Goal: Transaction & Acquisition: Purchase product/service

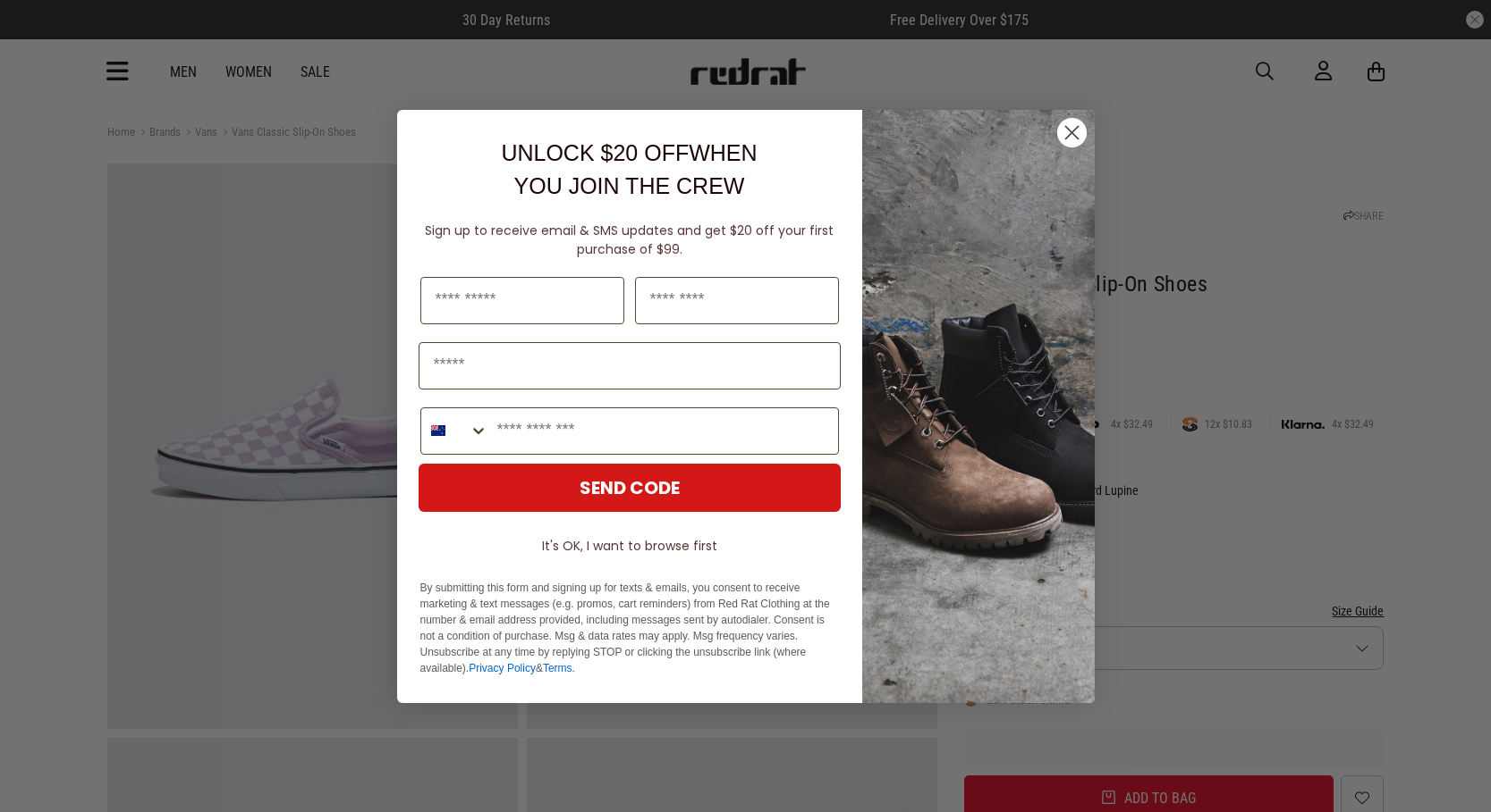
click at [1071, 131] on circle "Close dialog" at bounding box center [1071, 132] width 30 height 30
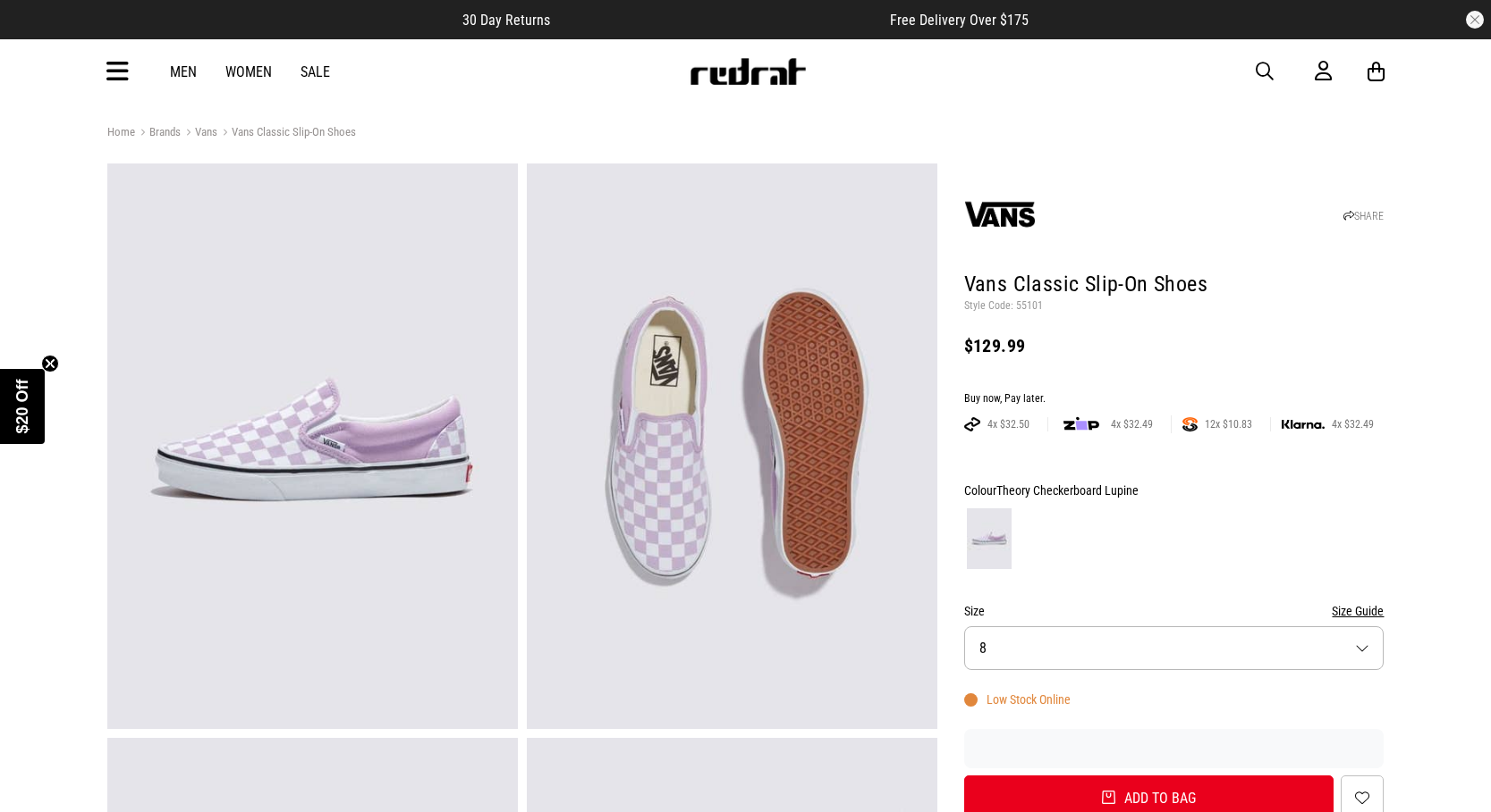
click at [1101, 635] on button "Size 8" at bounding box center [1175, 648] width 421 height 44
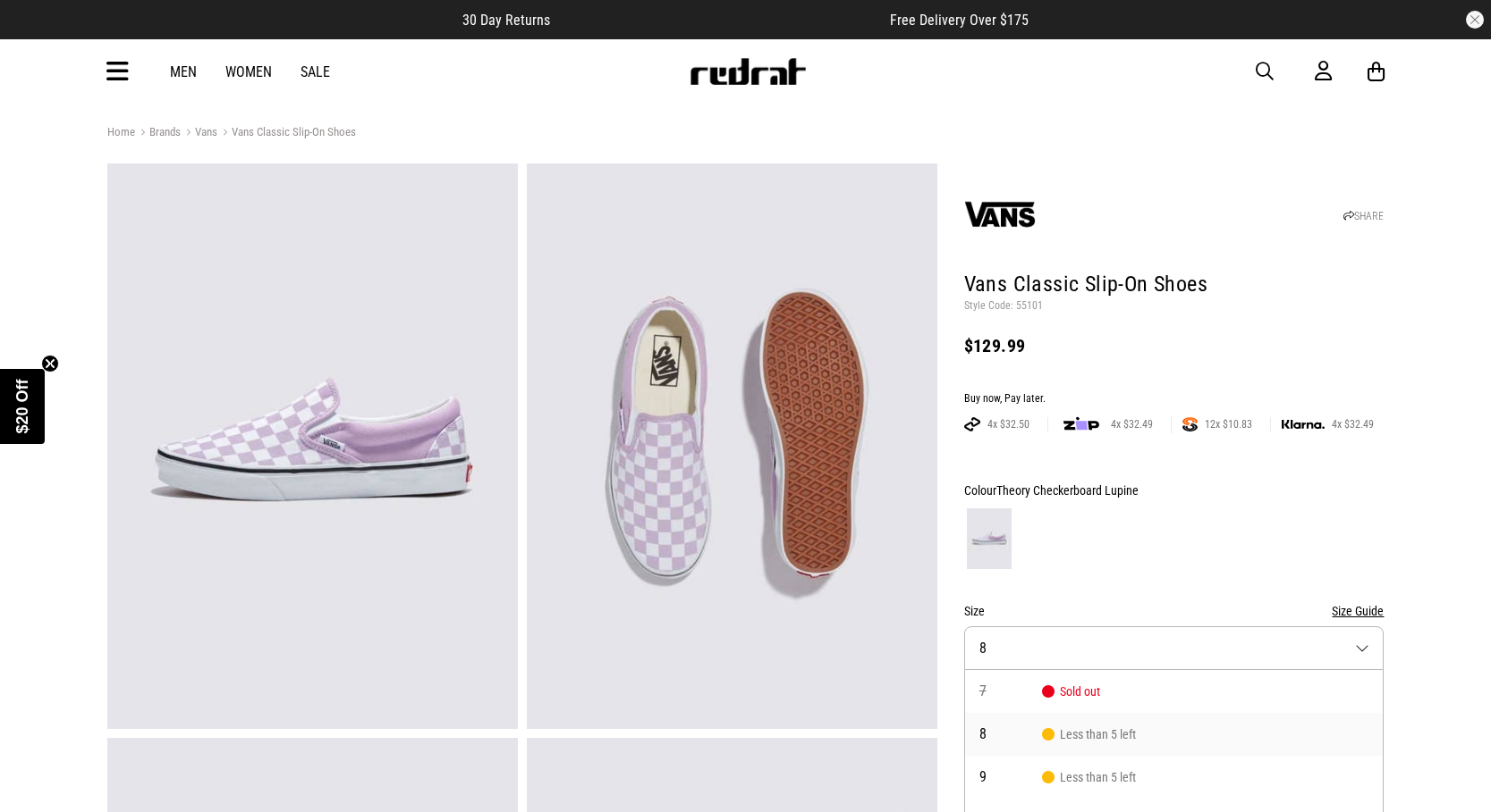
scroll to position [97, 0]
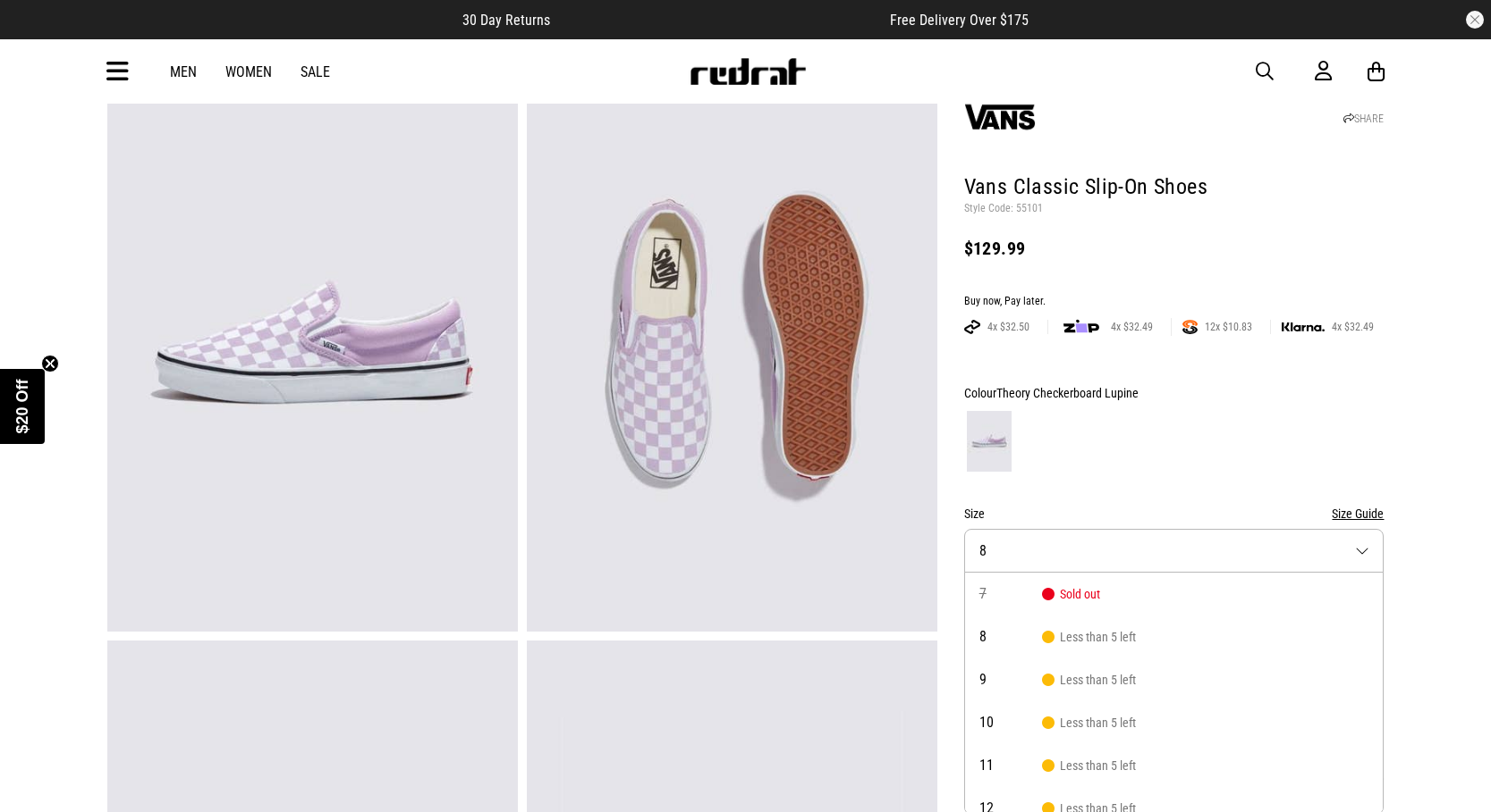
click at [1214, 442] on div at bounding box center [1175, 441] width 421 height 66
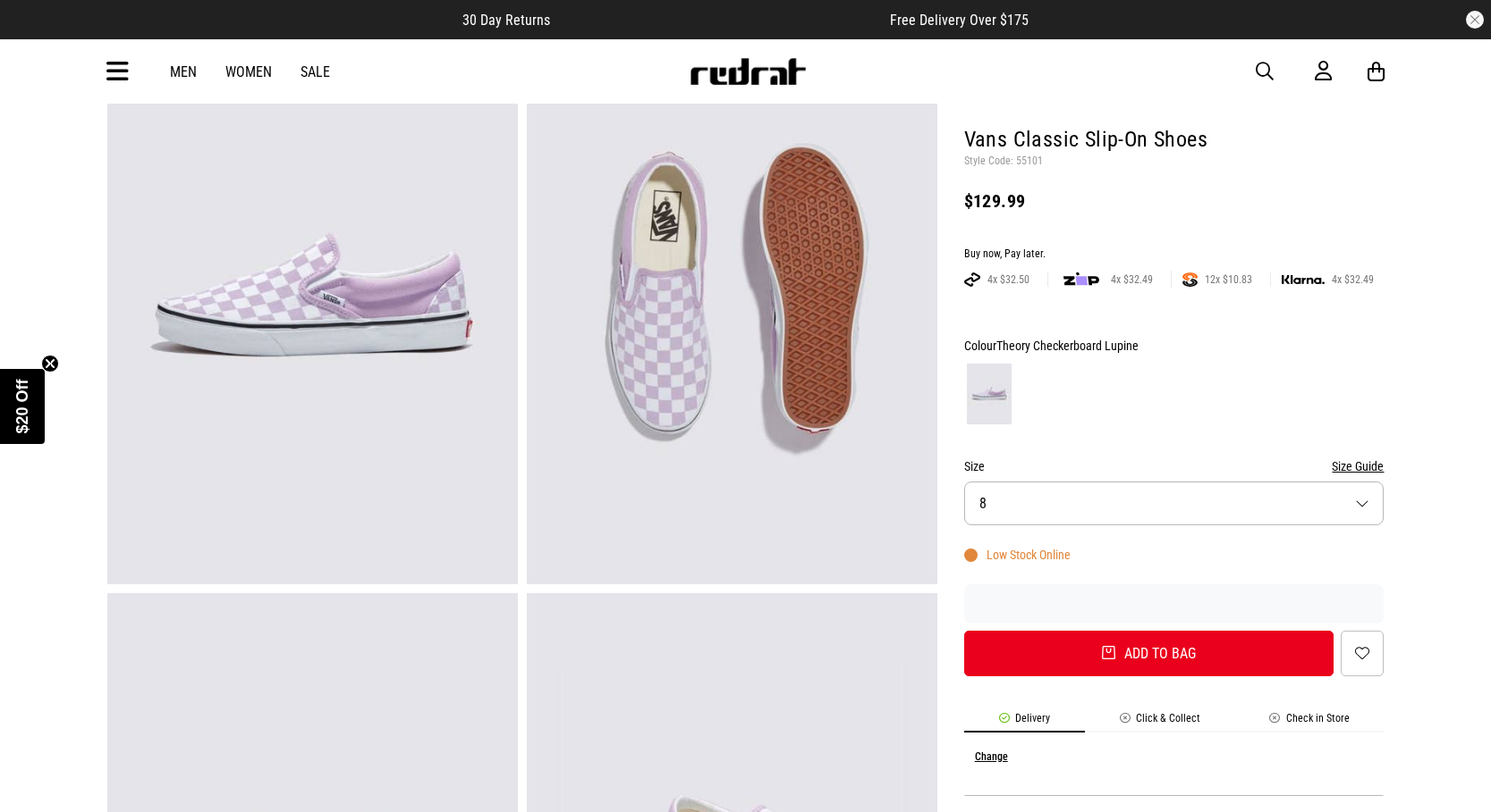
scroll to position [147, 0]
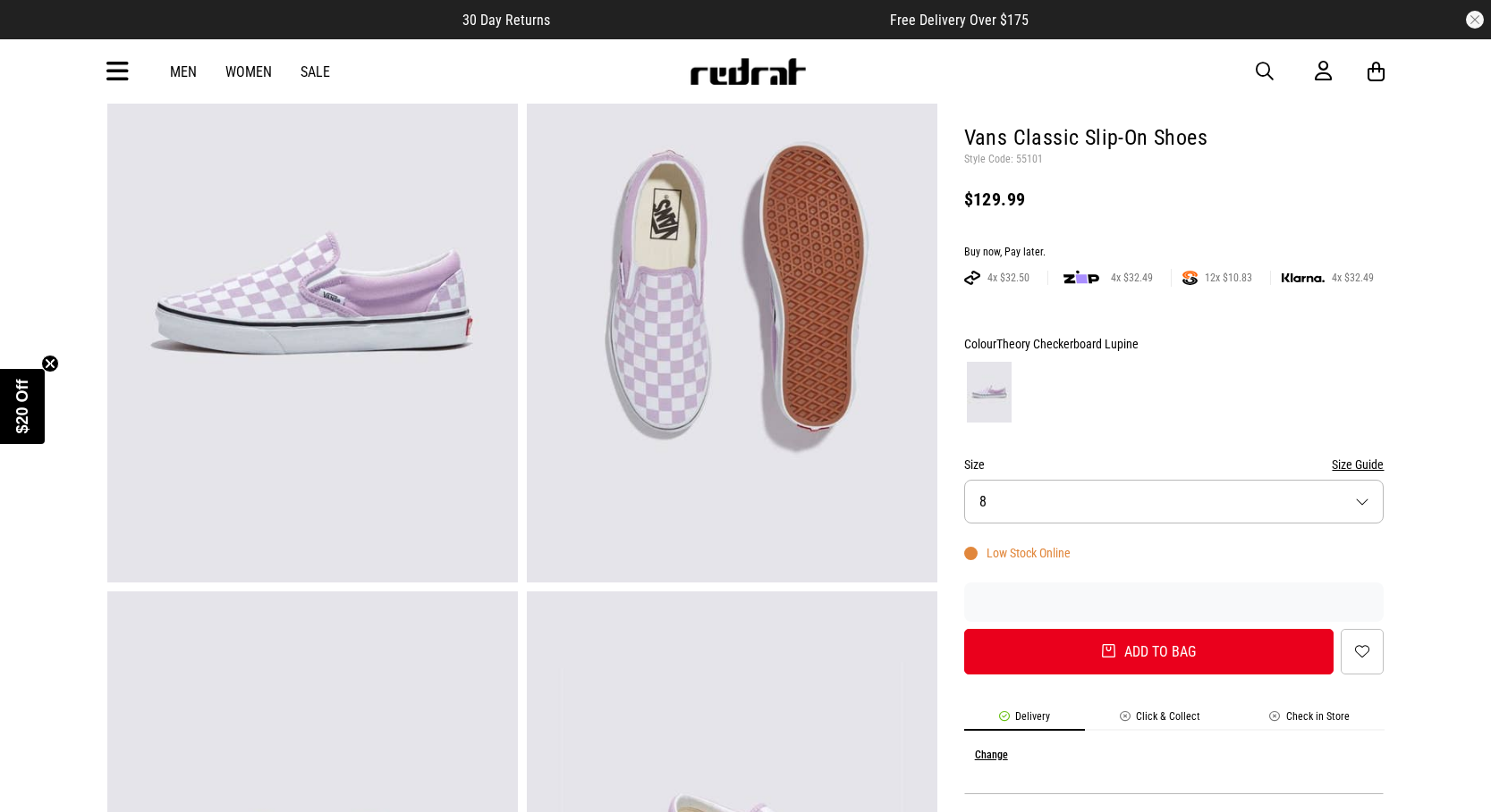
click at [1114, 515] on button "Size 8" at bounding box center [1175, 502] width 421 height 44
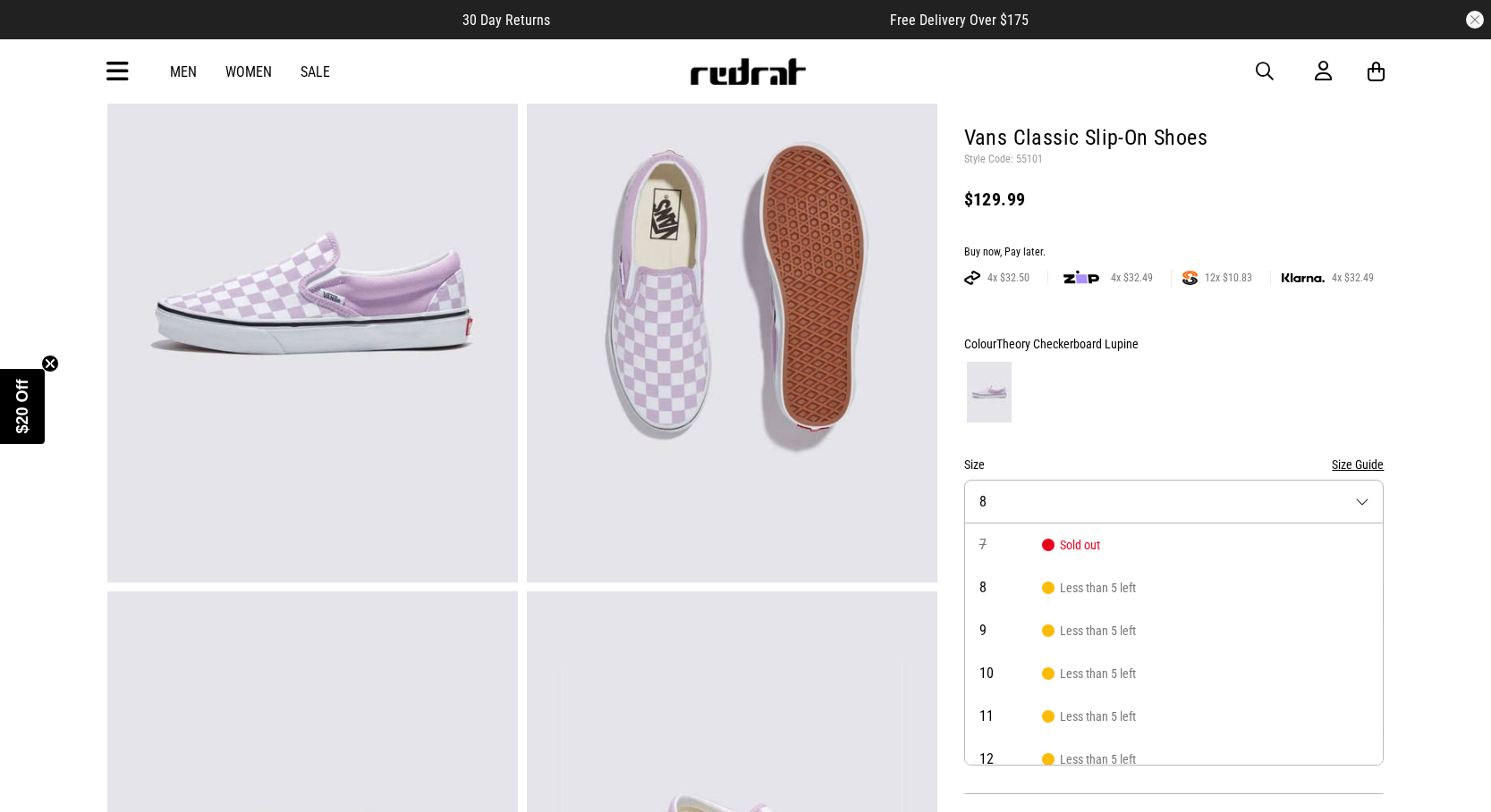
click at [1185, 381] on div at bounding box center [1175, 392] width 421 height 66
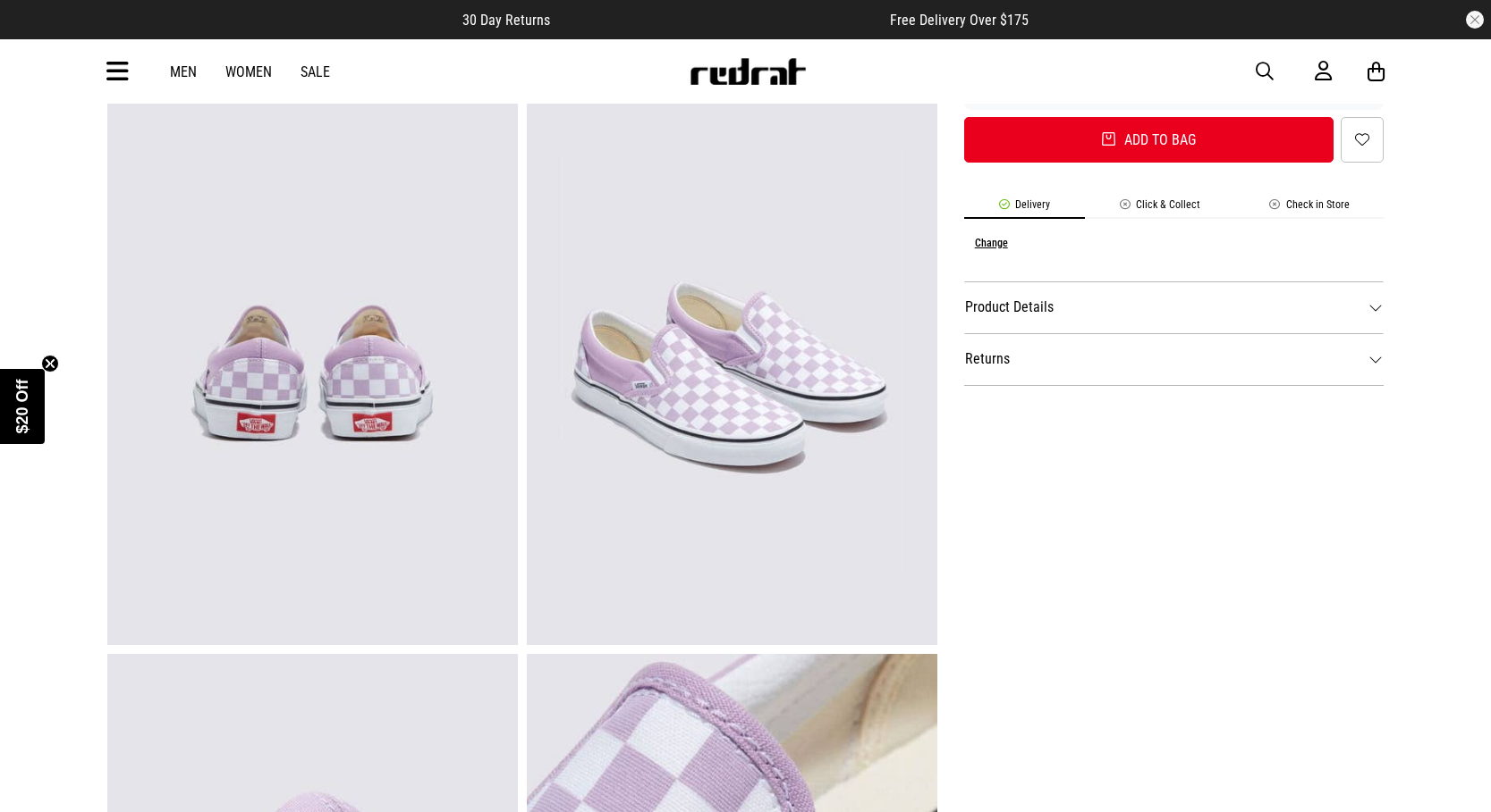
scroll to position [667, 0]
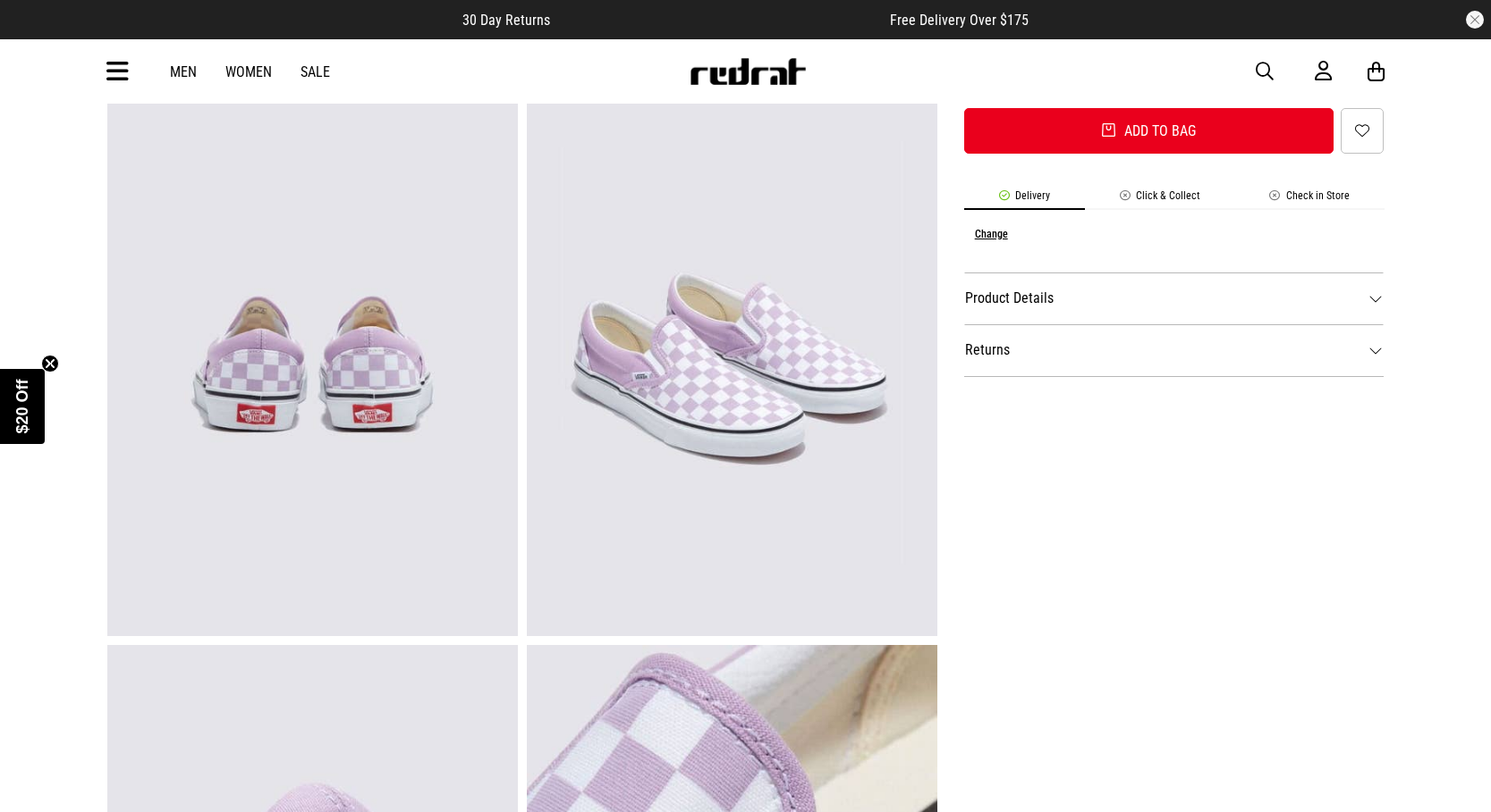
click at [989, 352] on dt "Returns" at bounding box center [1175, 350] width 421 height 52
click at [1030, 304] on dt "Product Details" at bounding box center [1175, 298] width 421 height 52
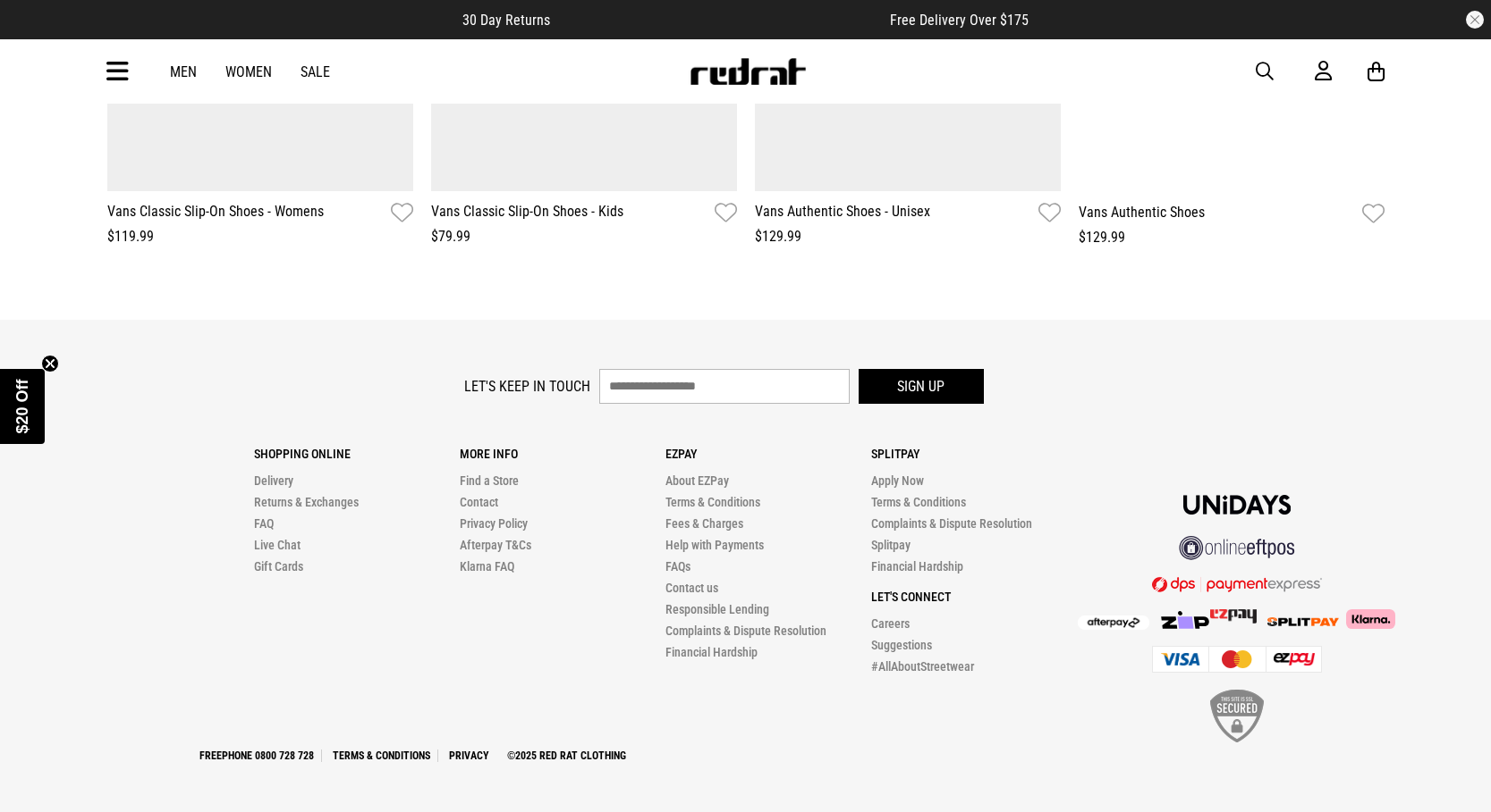
scroll to position [2533, 0]
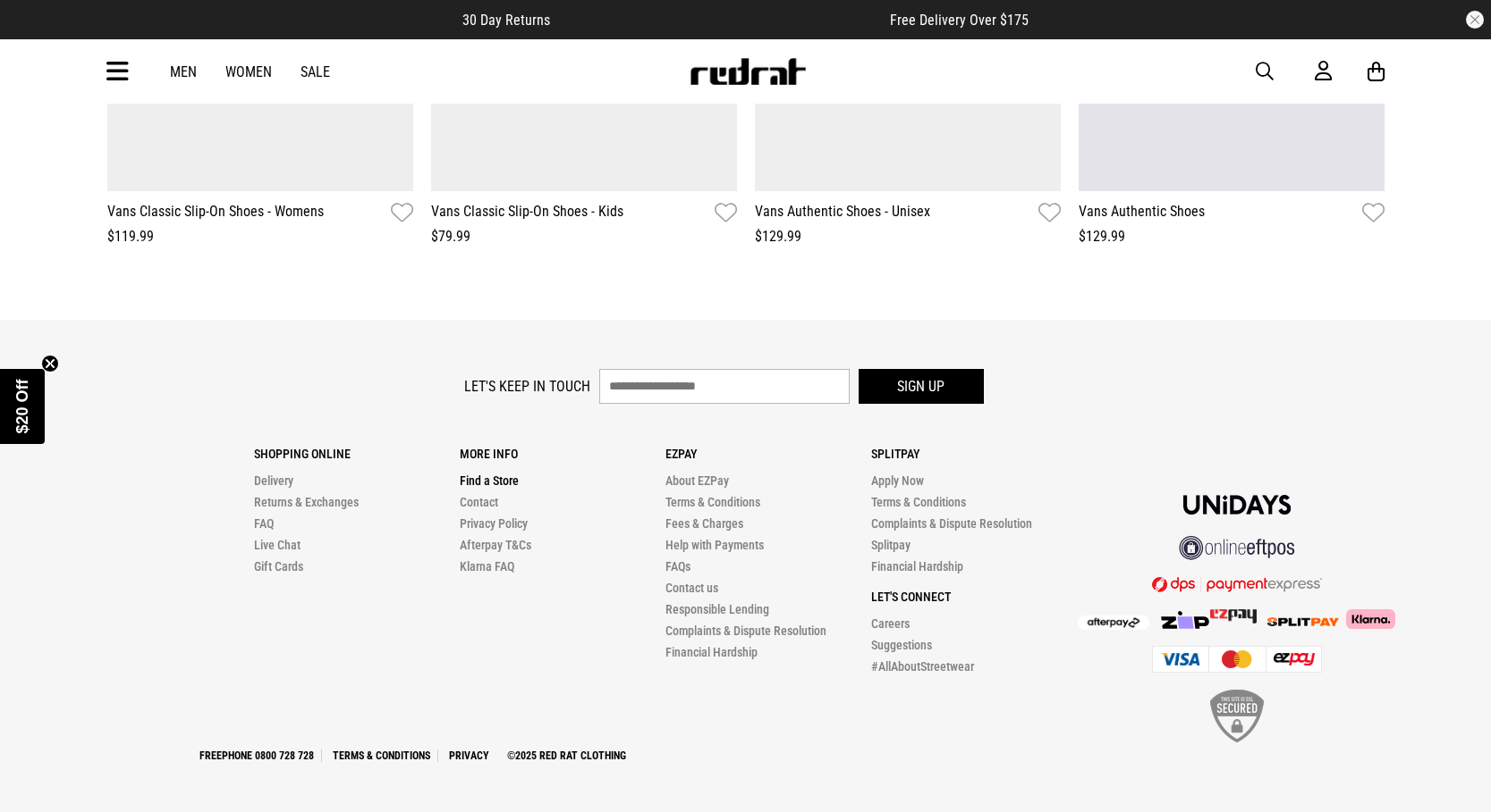
click at [487, 482] on link "Find a Store" at bounding box center [488, 481] width 59 height 14
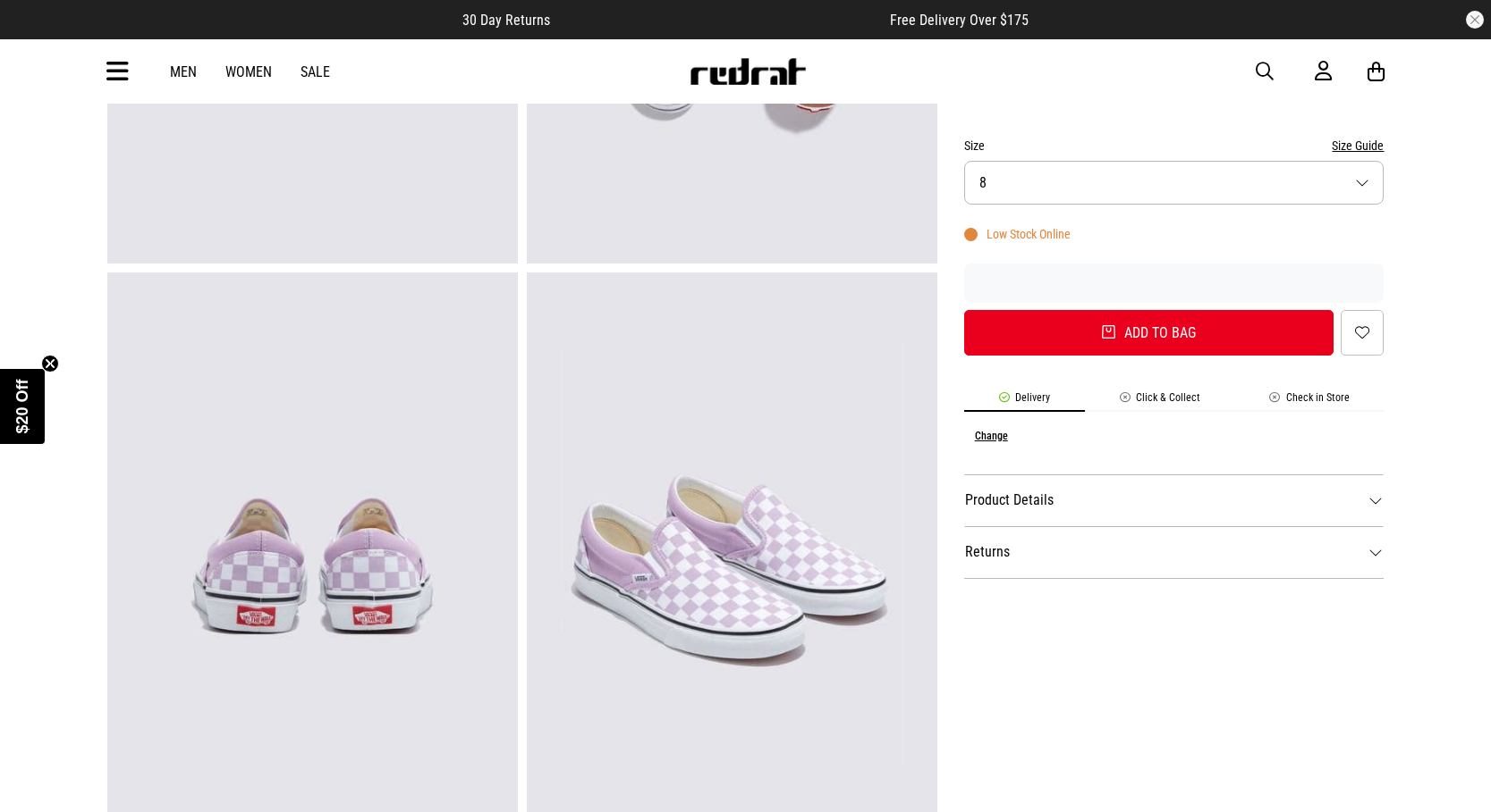
scroll to position [190, 0]
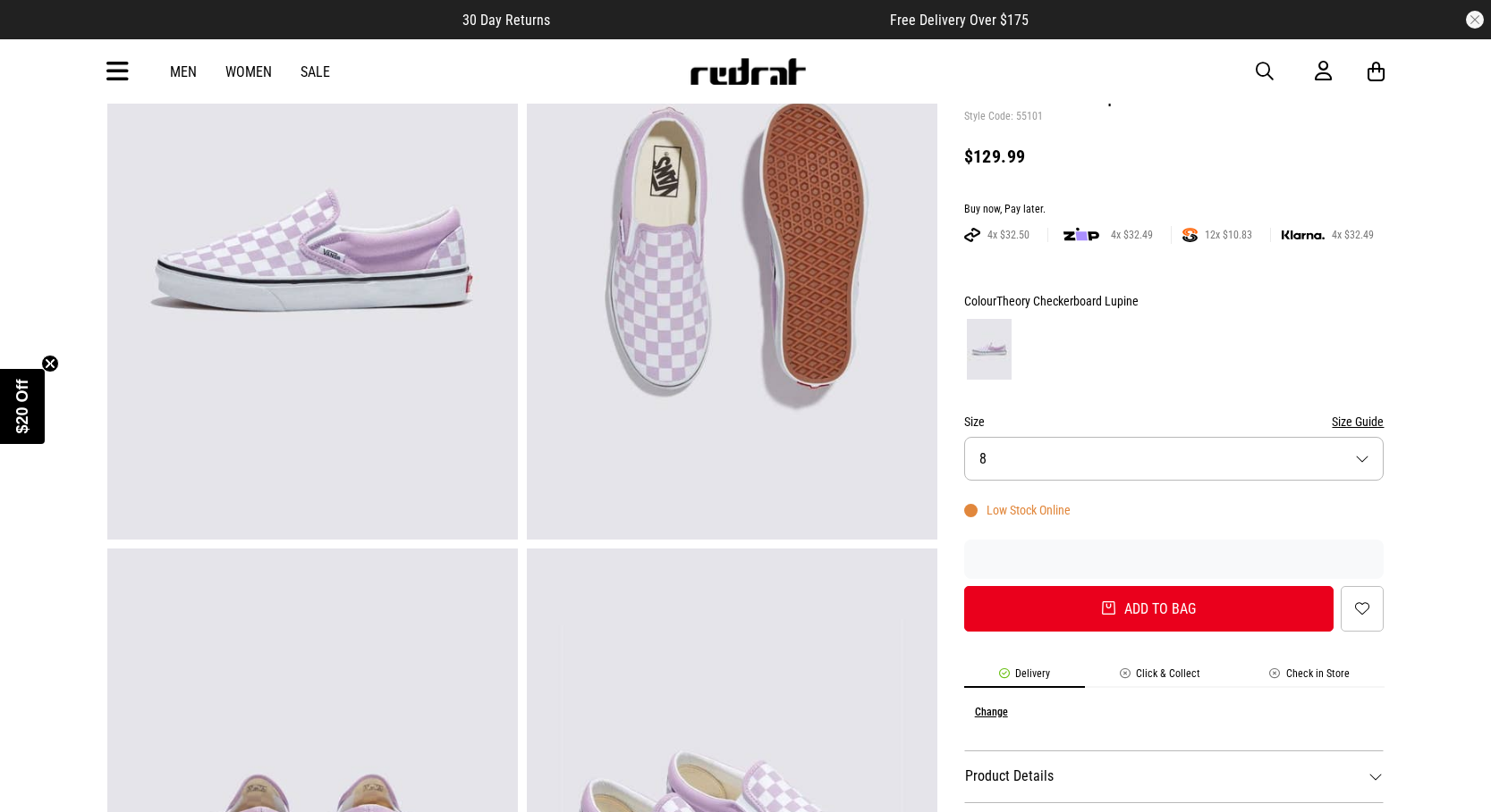
click at [1354, 421] on button "Size Guide" at bounding box center [1357, 422] width 52 height 22
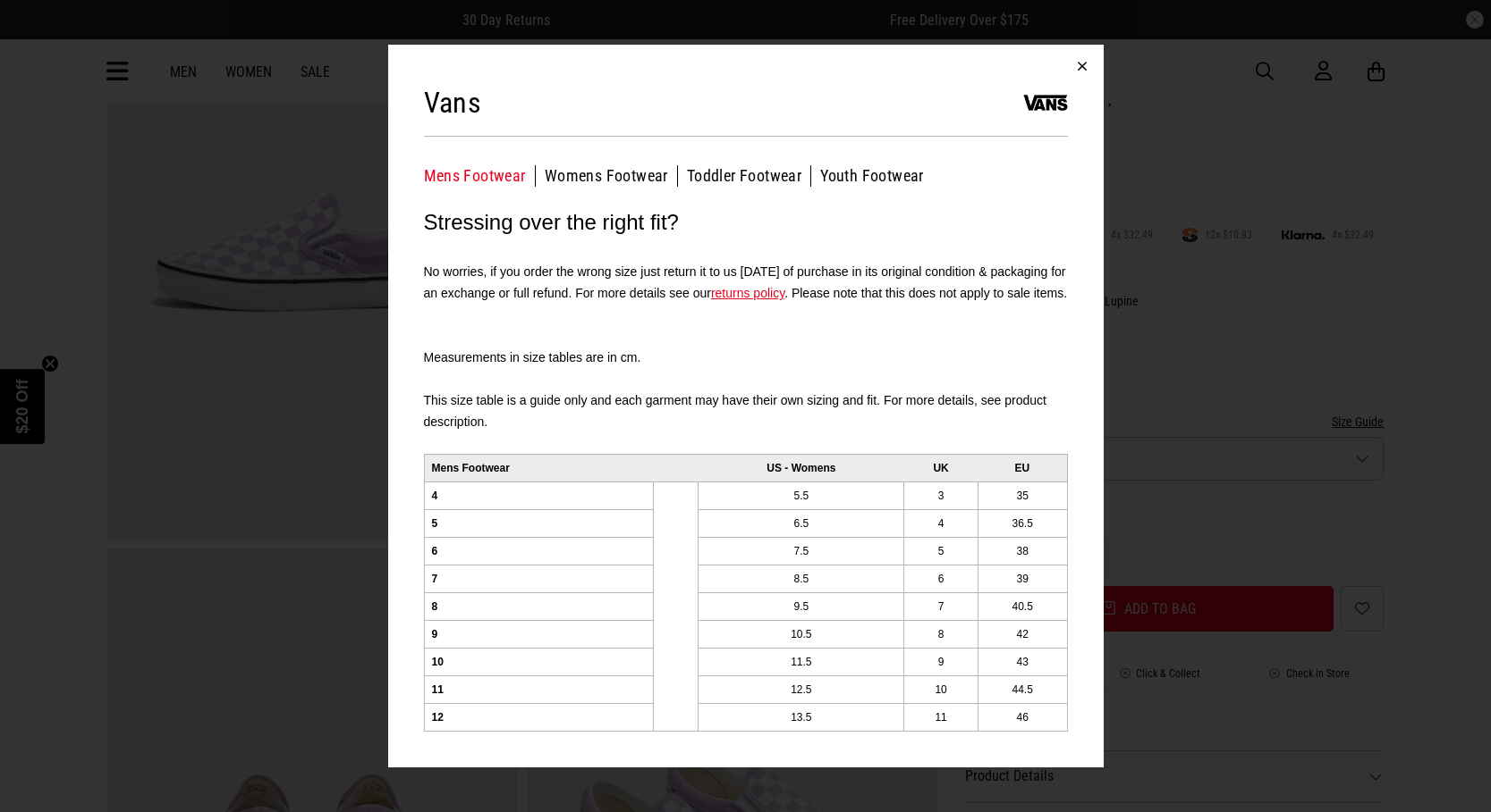
drag, startPoint x: 1085, startPoint y: 51, endPoint x: 1083, endPoint y: 63, distance: 12.2
click at [1085, 52] on button "button" at bounding box center [1081, 65] width 43 height 43
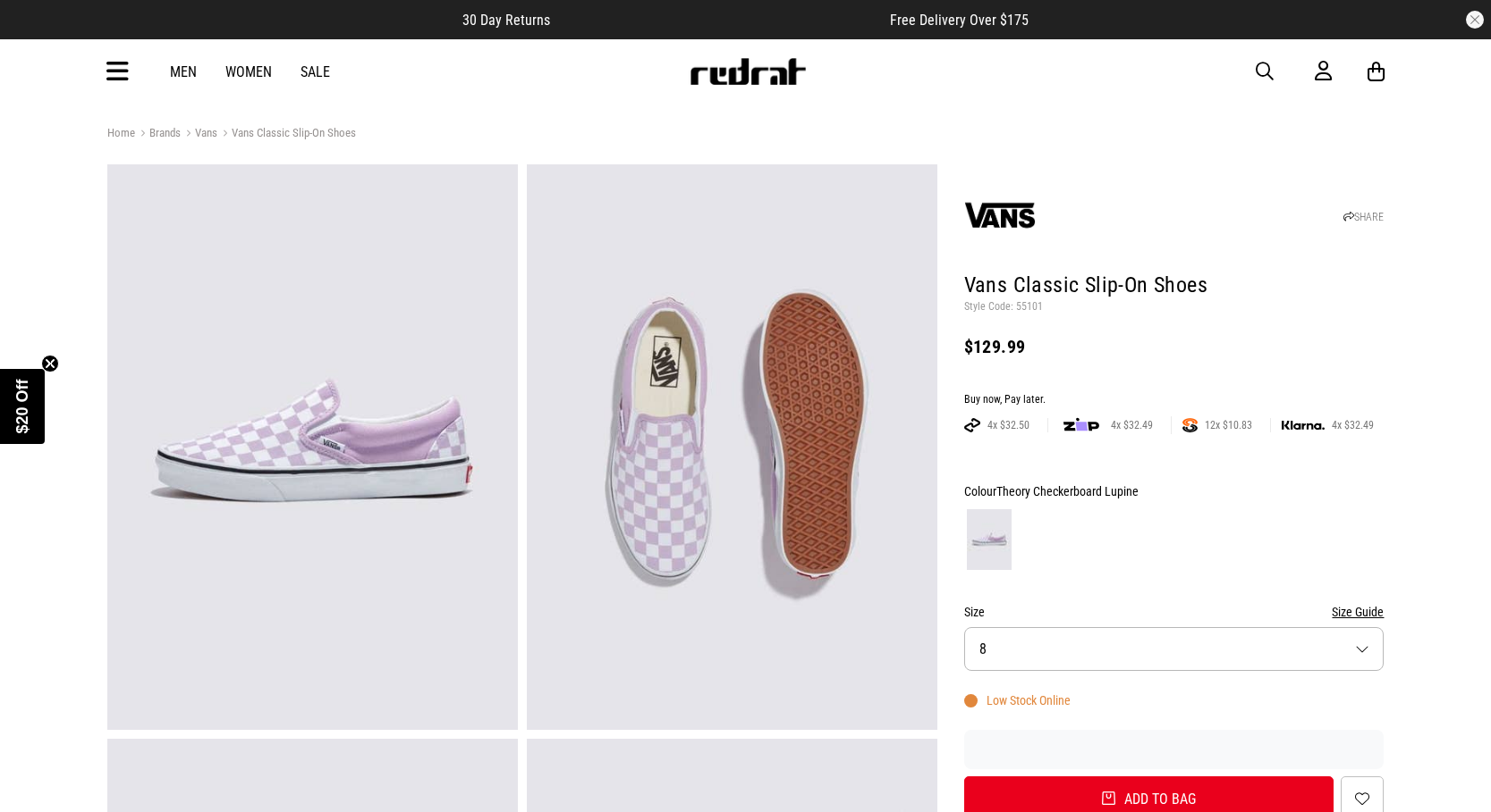
scroll to position [0, 0]
click at [1039, 649] on button "Size 8" at bounding box center [1175, 649] width 421 height 44
